Goal: Task Accomplishment & Management: Manage account settings

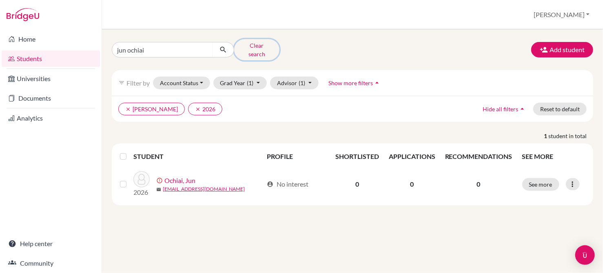
click at [255, 47] on button "Clear search" at bounding box center [256, 49] width 45 height 21
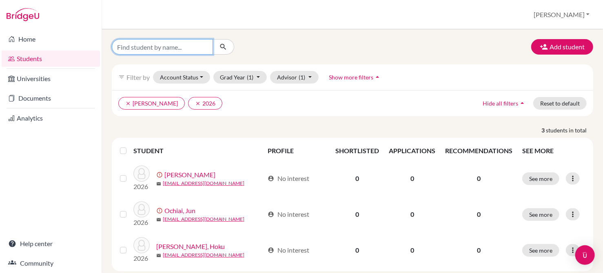
click at [178, 49] on input "Find student by name..." at bounding box center [162, 46] width 101 height 15
type input "[PERSON_NAME]"
click at [226, 51] on icon "submit" at bounding box center [223, 47] width 8 height 8
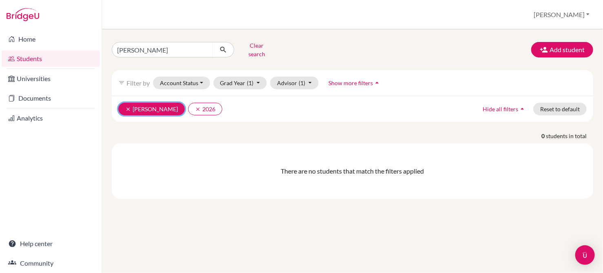
click at [124, 104] on button "clear [PERSON_NAME]" at bounding box center [151, 109] width 66 height 13
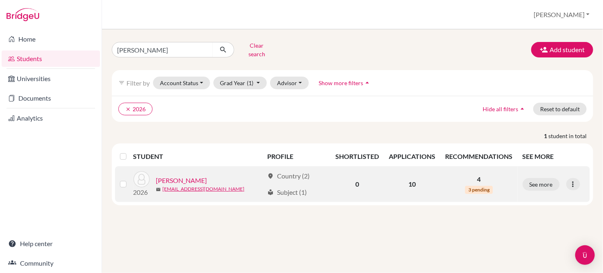
click at [177, 177] on link "[PERSON_NAME]" at bounding box center [181, 181] width 51 height 10
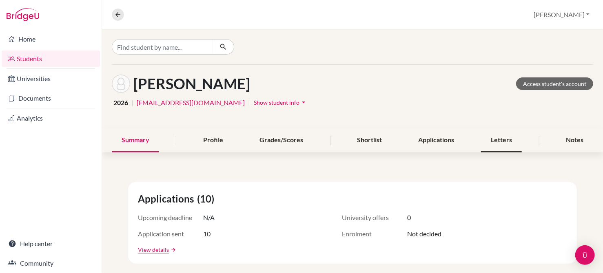
click at [483, 145] on div "Letters" at bounding box center [501, 140] width 41 height 24
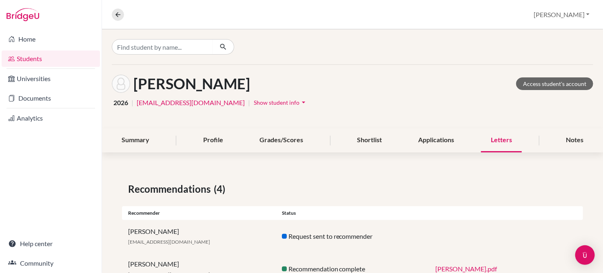
scroll to position [77, 0]
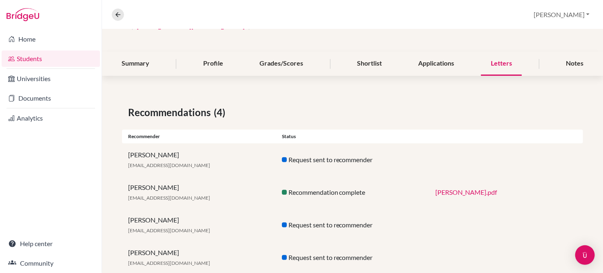
click at [457, 190] on link "[PERSON_NAME].pdf" at bounding box center [466, 192] width 62 height 8
